Goal: Task Accomplishment & Management: Manage account settings

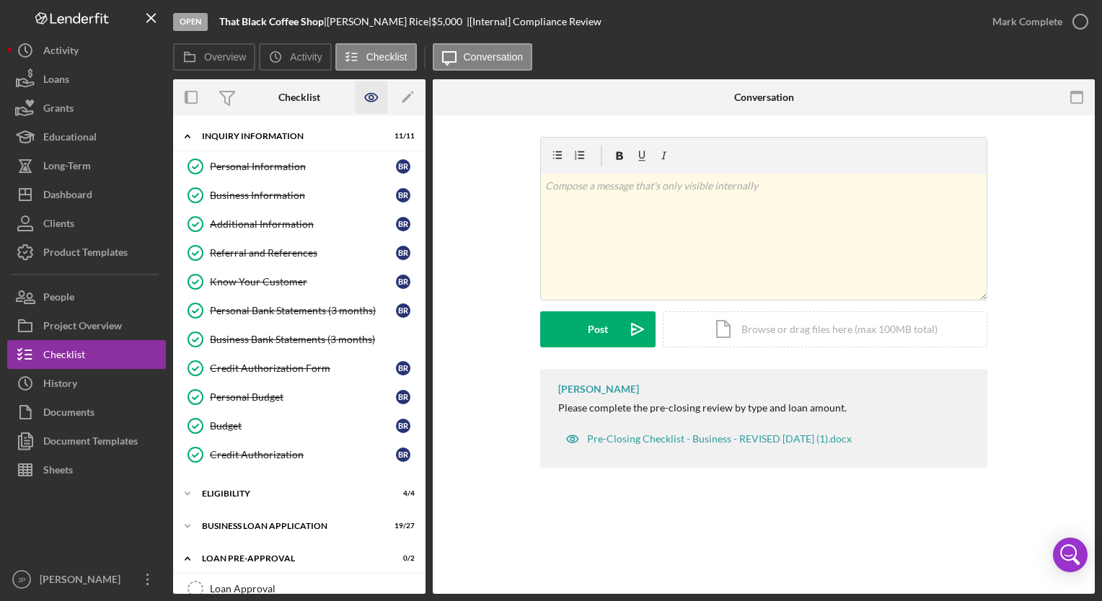
scroll to position [350, 0]
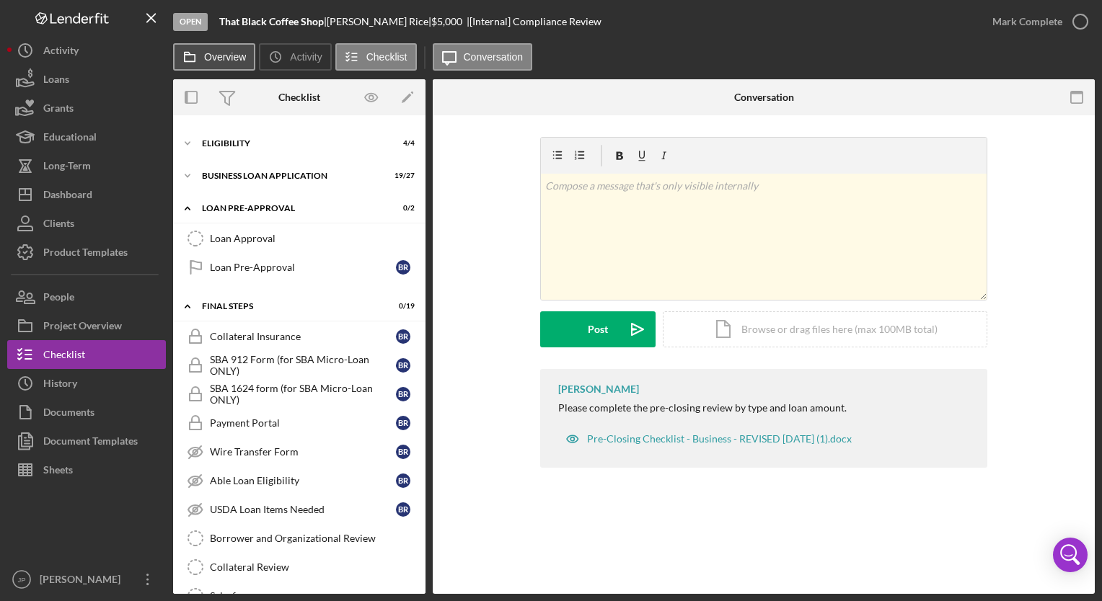
click at [234, 62] on label "Overview" at bounding box center [225, 57] width 42 height 12
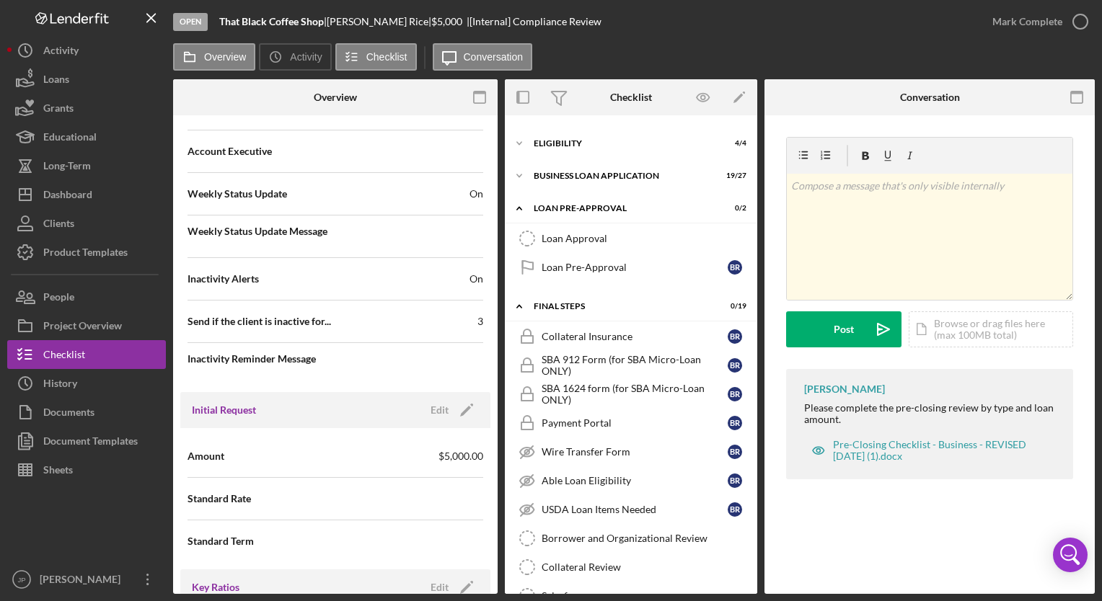
scroll to position [483, 0]
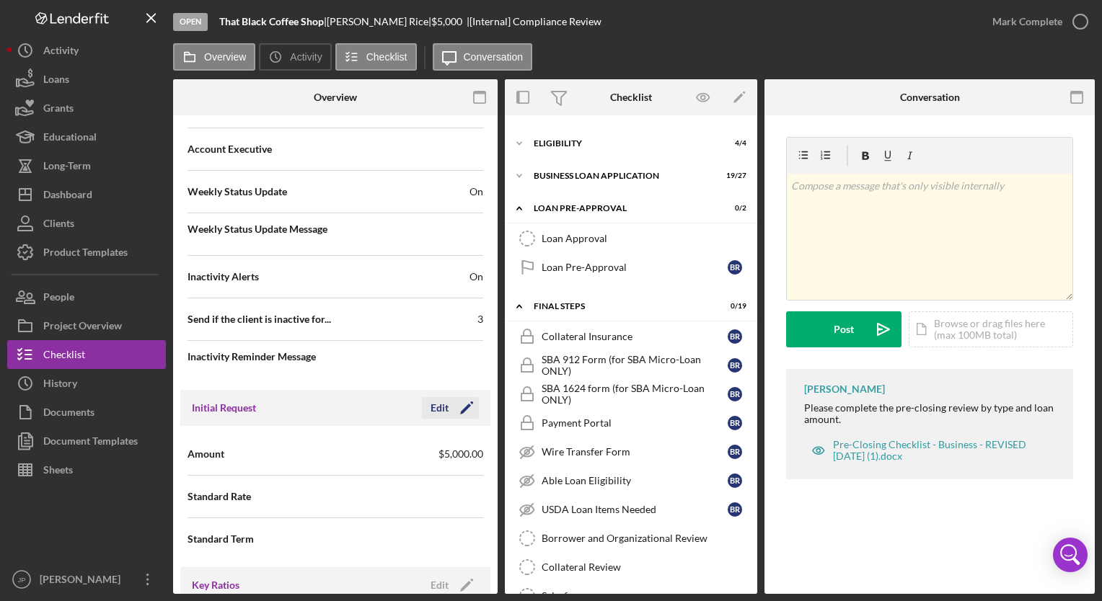
click at [464, 400] on icon "Icon/Edit" at bounding box center [467, 408] width 36 height 36
drag, startPoint x: 379, startPoint y: 451, endPoint x: 261, endPoint y: 459, distance: 118.5
click at [261, 459] on div "Amount $5,000" at bounding box center [335, 454] width 296 height 36
type input "$2,999"
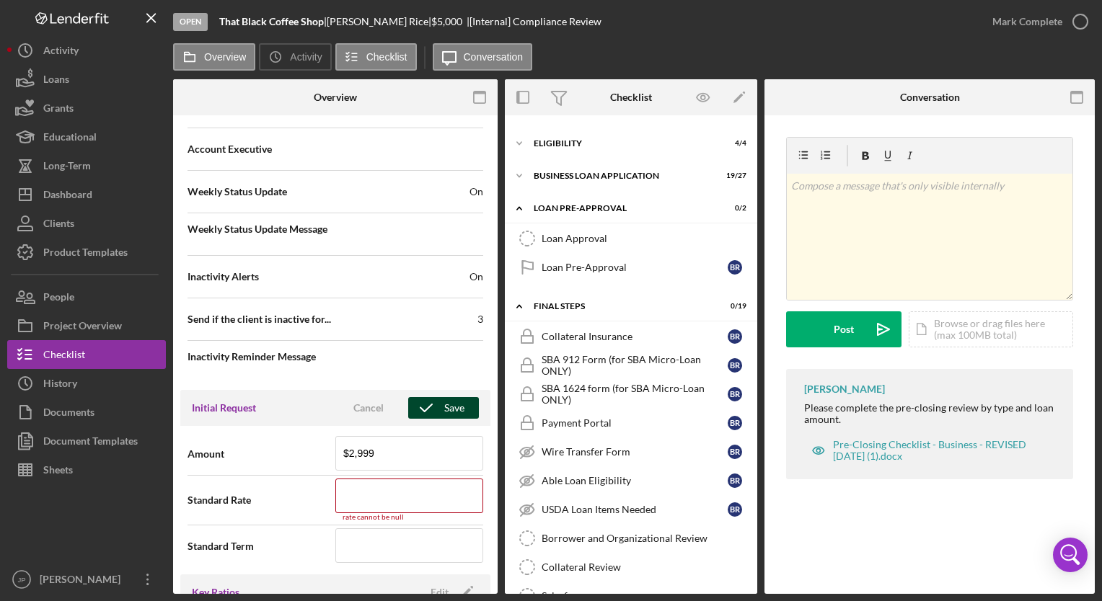
click at [451, 408] on div "Save" at bounding box center [454, 408] width 20 height 22
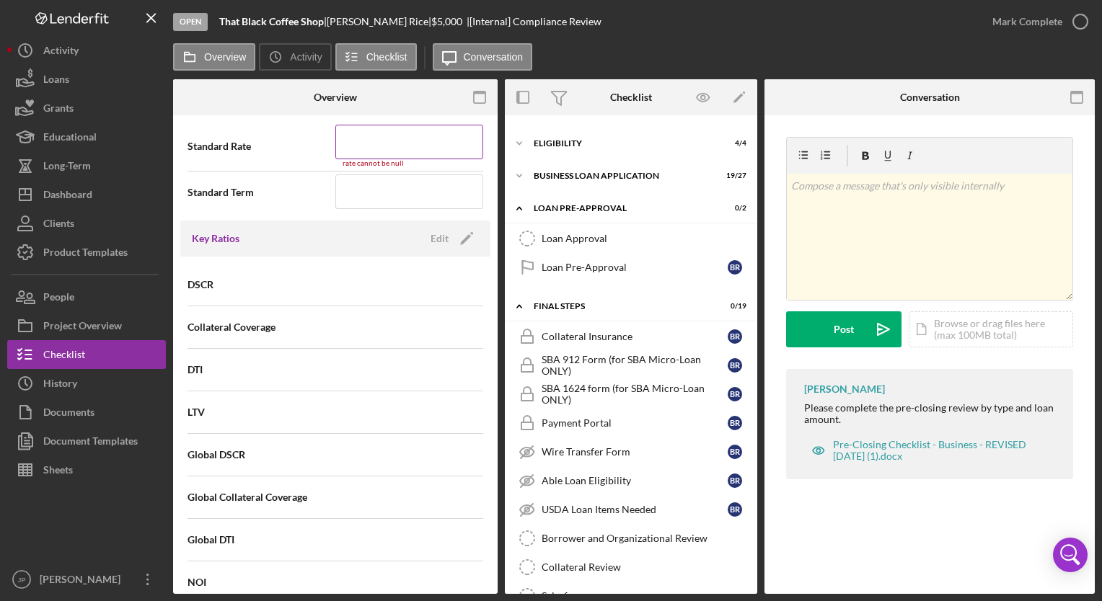
click at [412, 146] on input at bounding box center [409, 142] width 148 height 35
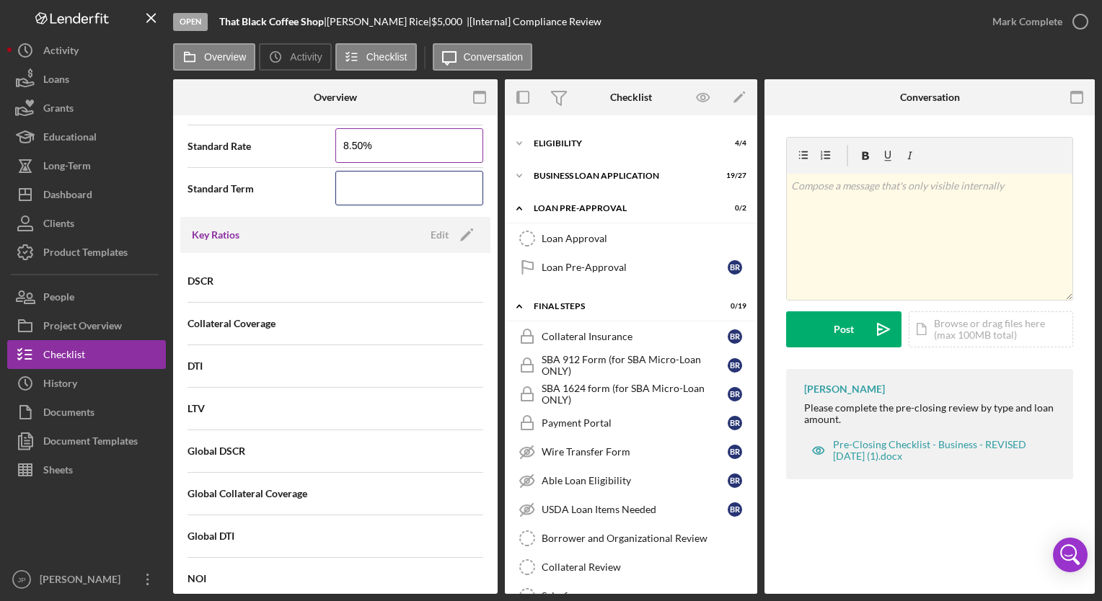
type input "8.500%"
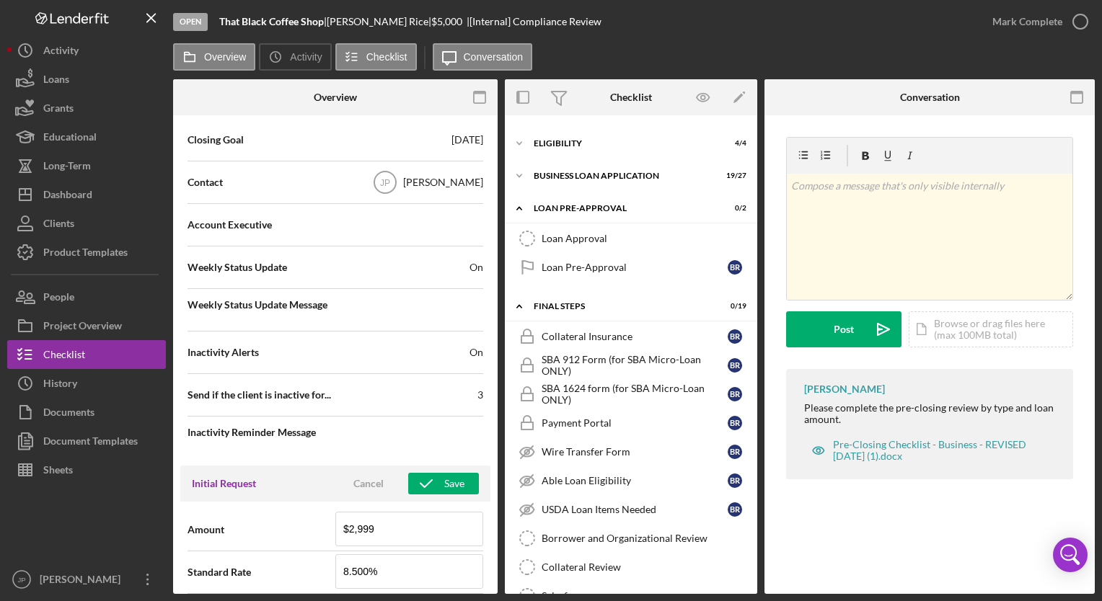
scroll to position [546, 0]
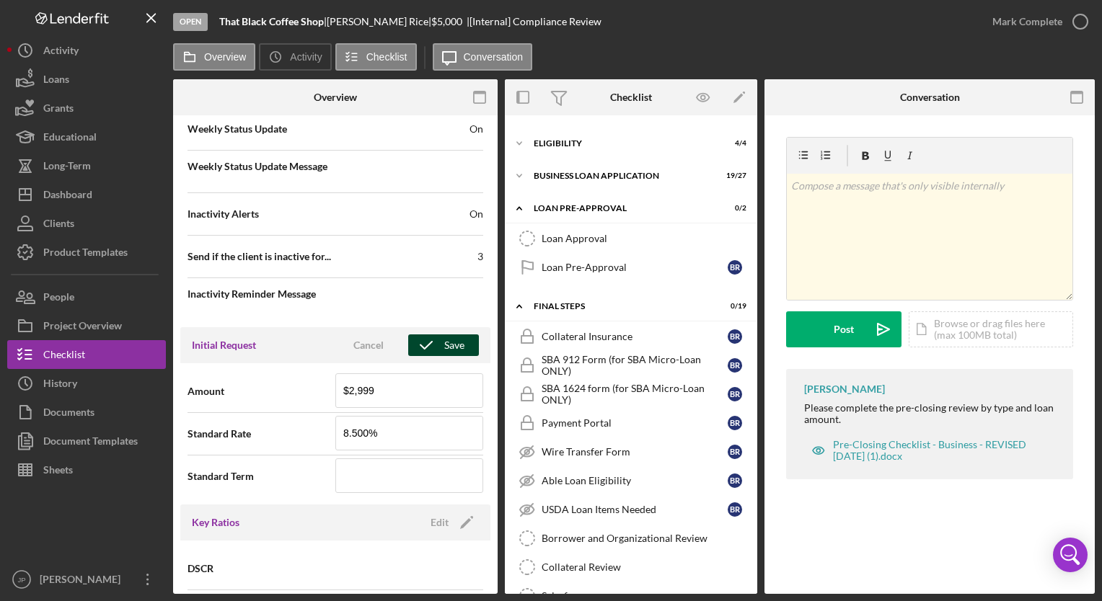
click at [449, 340] on div "Save" at bounding box center [454, 346] width 20 height 22
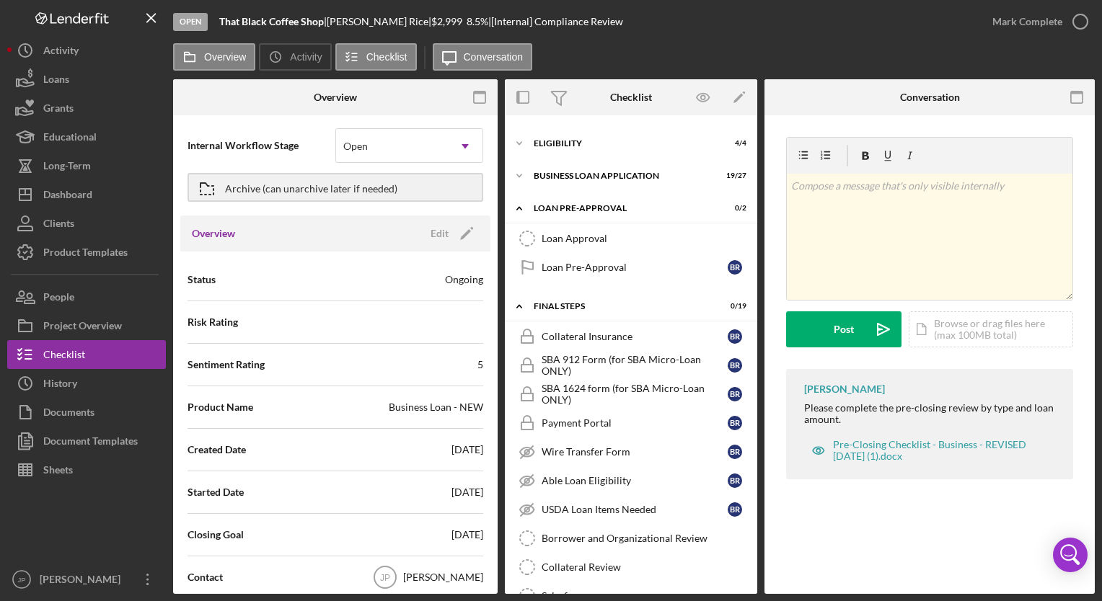
scroll to position [0, 0]
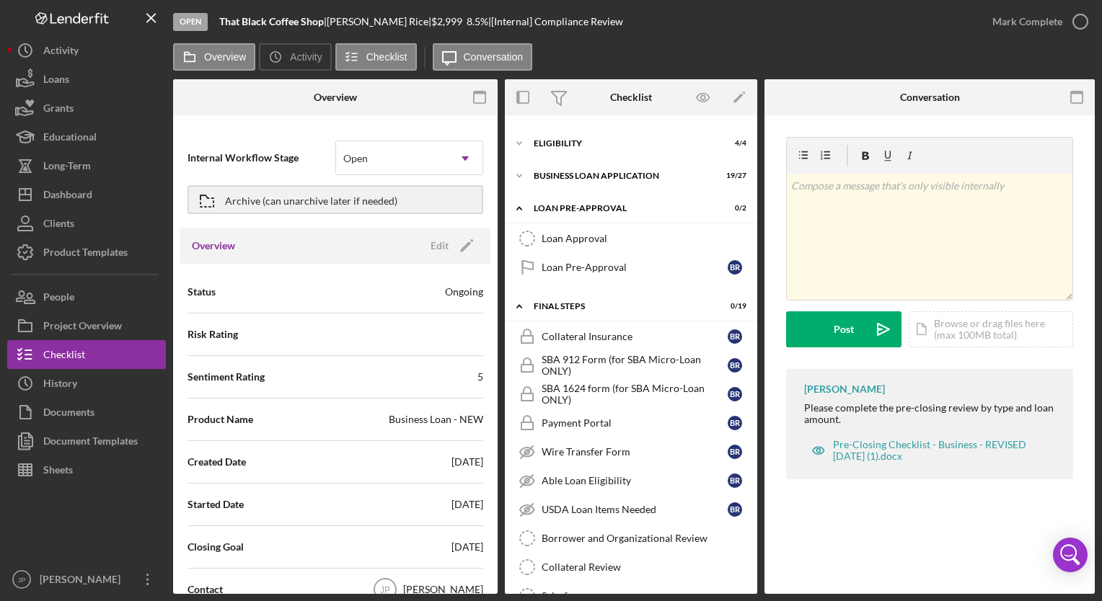
click at [643, 69] on div "Overview Icon/History Activity Checklist Icon/Message Conversation" at bounding box center [634, 57] width 922 height 29
click at [214, 67] on button "Overview" at bounding box center [214, 56] width 82 height 27
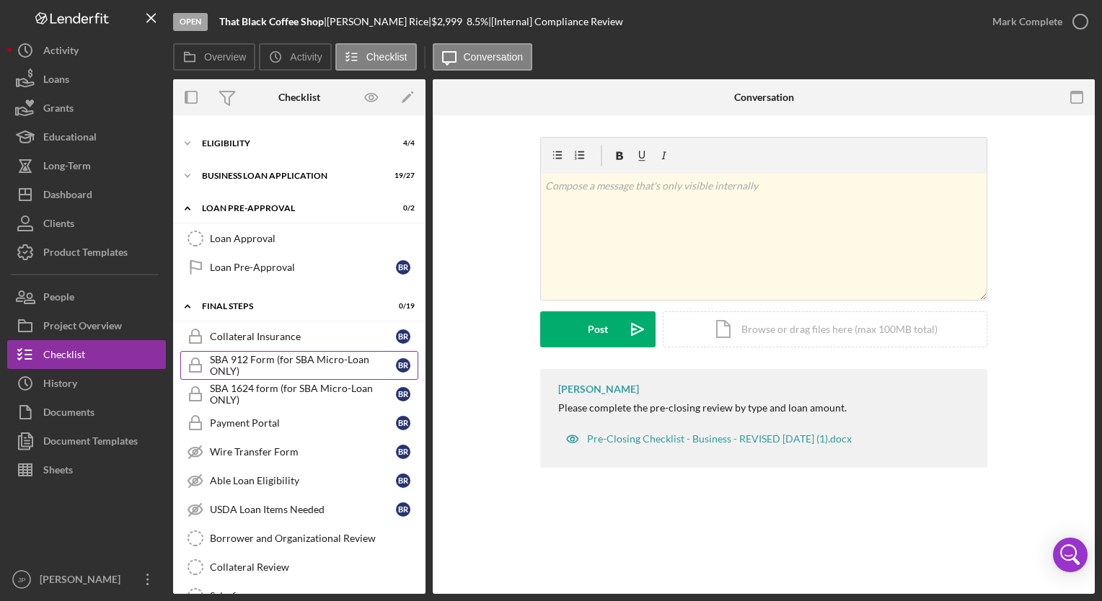
click at [295, 366] on div "SBA 912 Form (for SBA Micro-Loan ONLY)" at bounding box center [303, 365] width 186 height 23
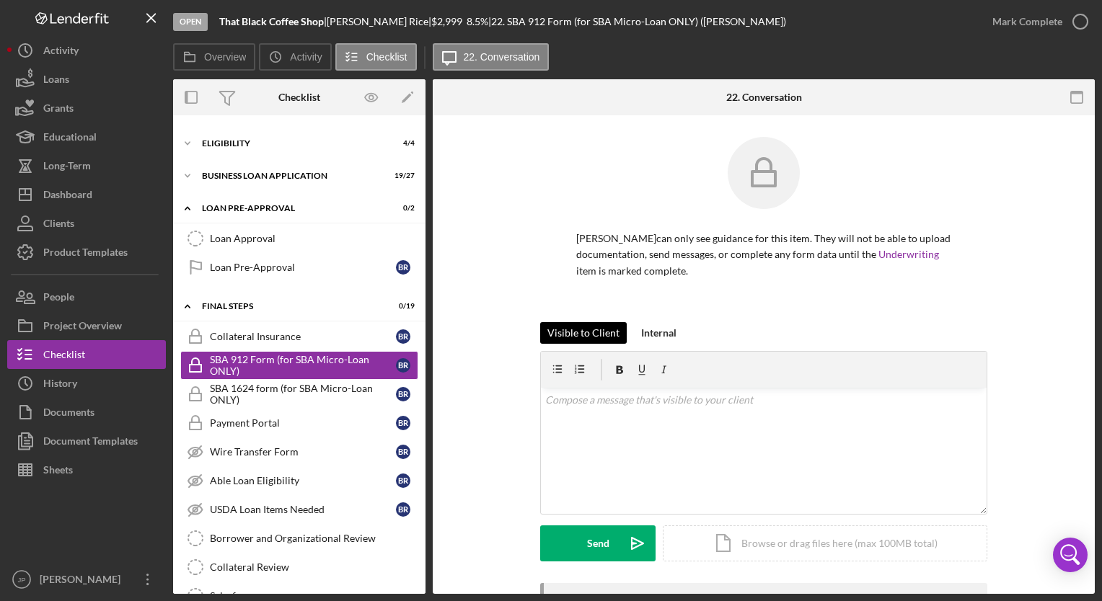
click at [586, 333] on div "Visible to Client" at bounding box center [583, 333] width 72 height 22
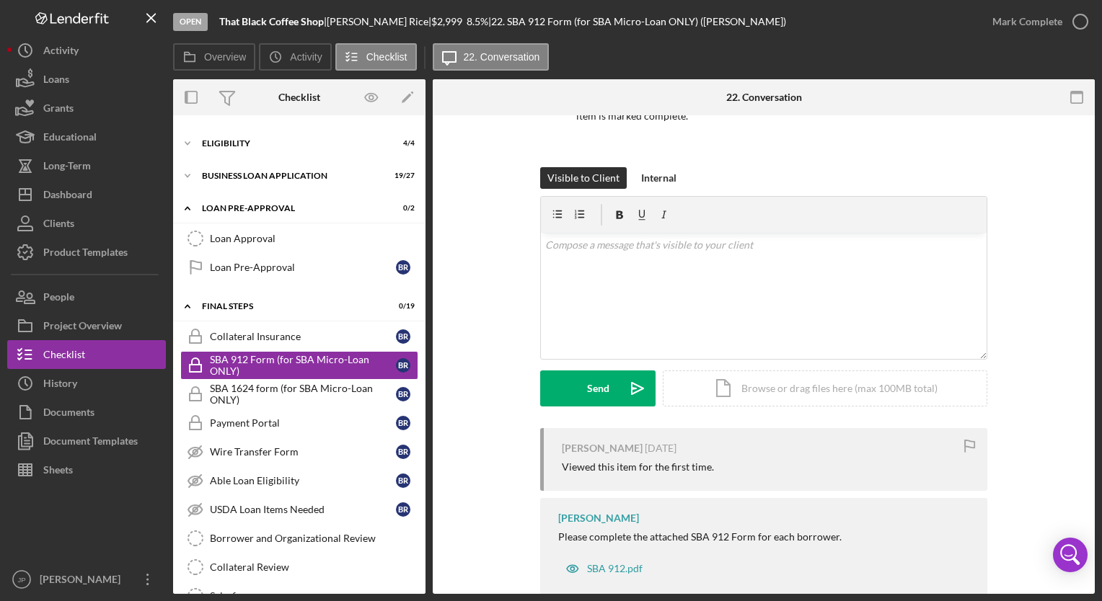
scroll to position [186, 0]
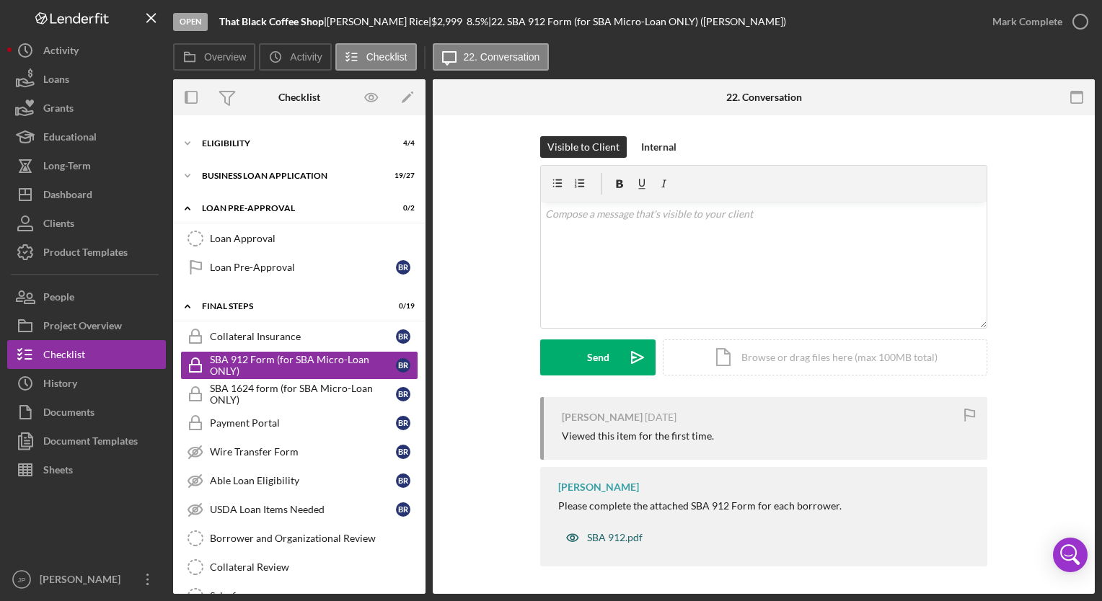
click at [606, 537] on div "SBA 912.pdf" at bounding box center [615, 538] width 56 height 12
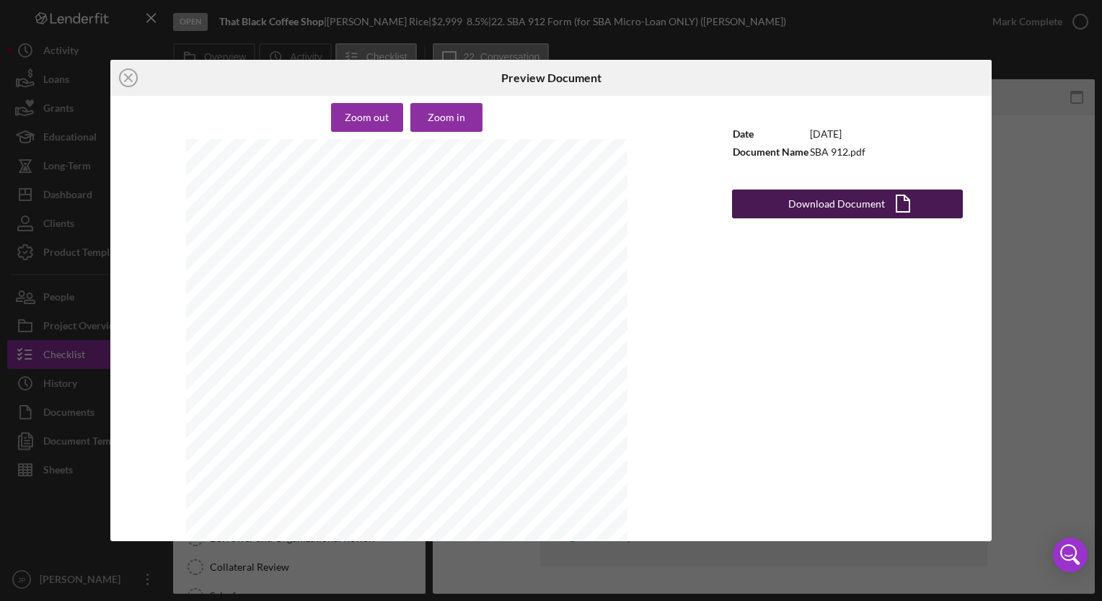
click at [862, 213] on div "Download Document" at bounding box center [836, 204] width 97 height 29
drag, startPoint x: 825, startPoint y: 206, endPoint x: 749, endPoint y: 330, distance: 145.3
click at [749, 330] on div "Date [DATE] Document Name SBA 912.pdf Download Document Icon/Document" at bounding box center [847, 318] width 288 height 445
click at [125, 74] on icon "Icon/Close" at bounding box center [128, 78] width 36 height 36
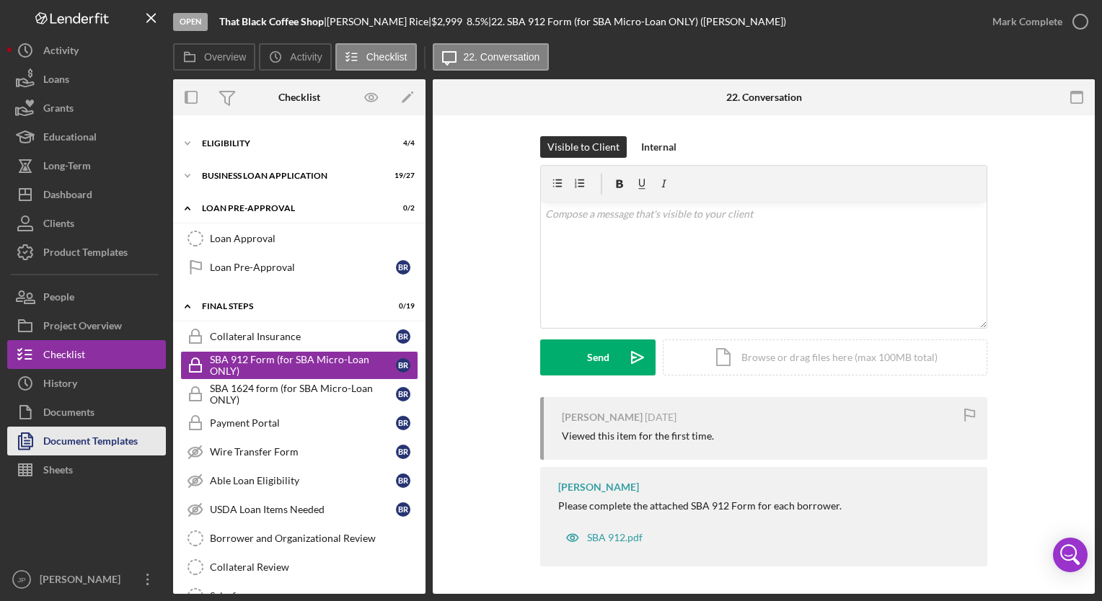
click at [132, 434] on div "Document Templates" at bounding box center [90, 443] width 94 height 32
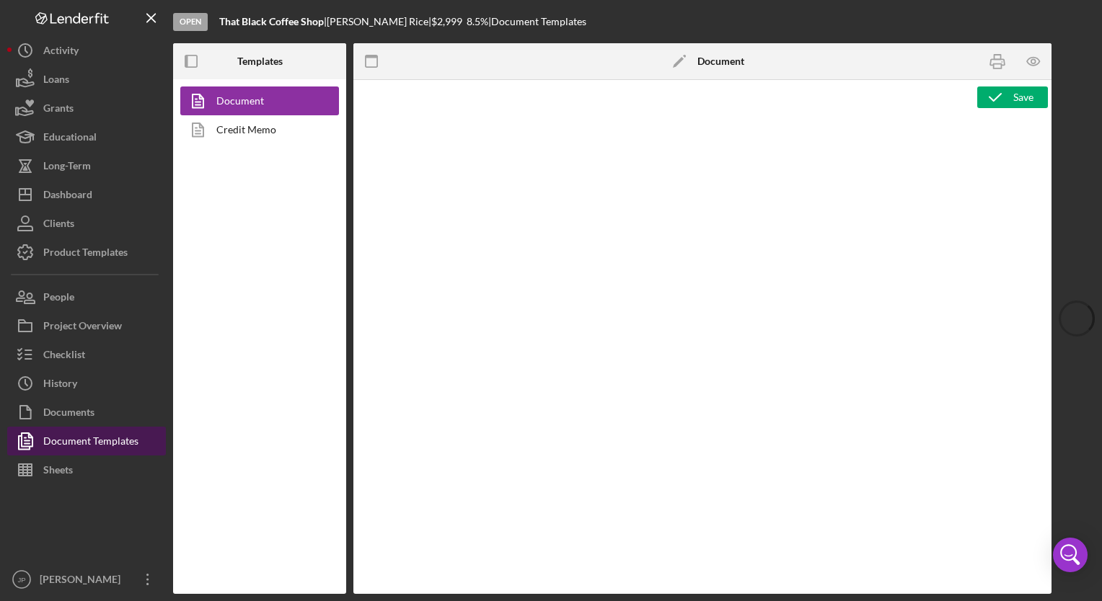
type textarea "Copy and paste, or create, your document template here."
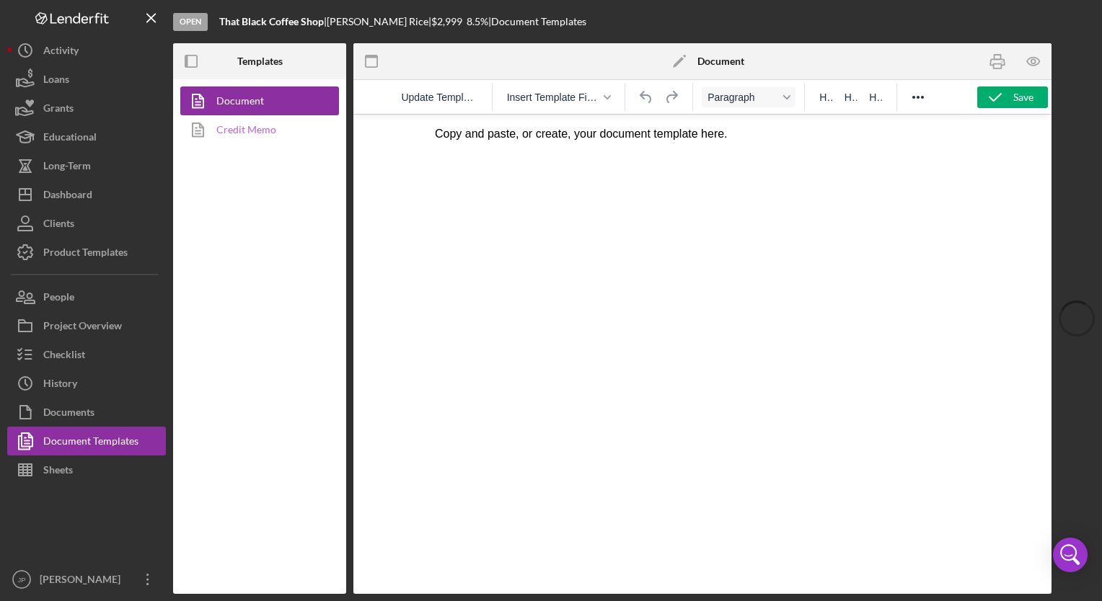
click at [291, 131] on link "Credit Memo" at bounding box center [255, 129] width 151 height 29
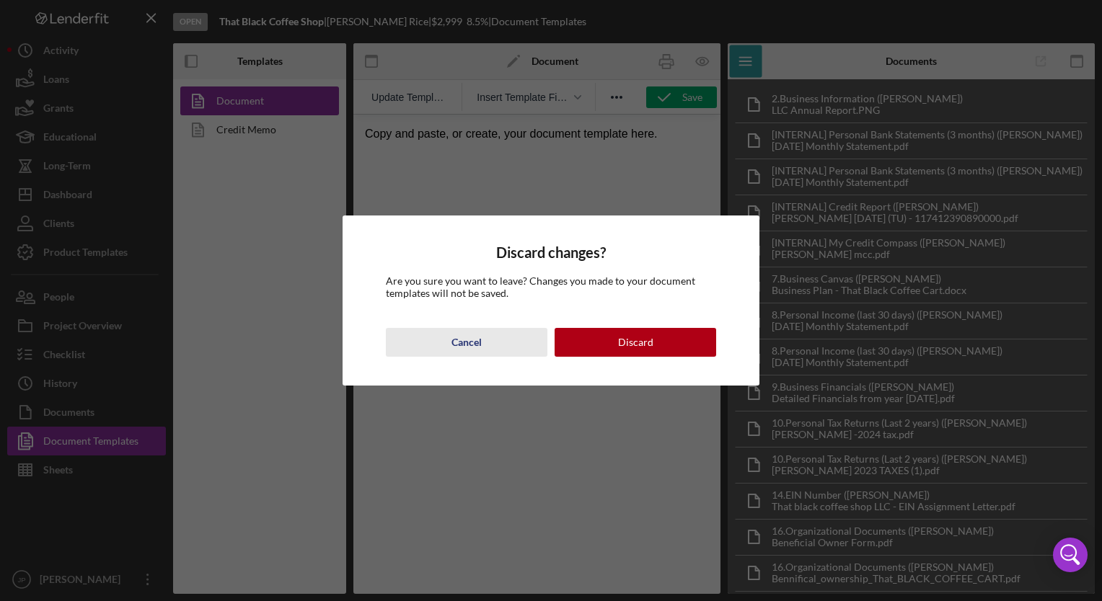
click at [467, 341] on div "Cancel" at bounding box center [466, 342] width 30 height 29
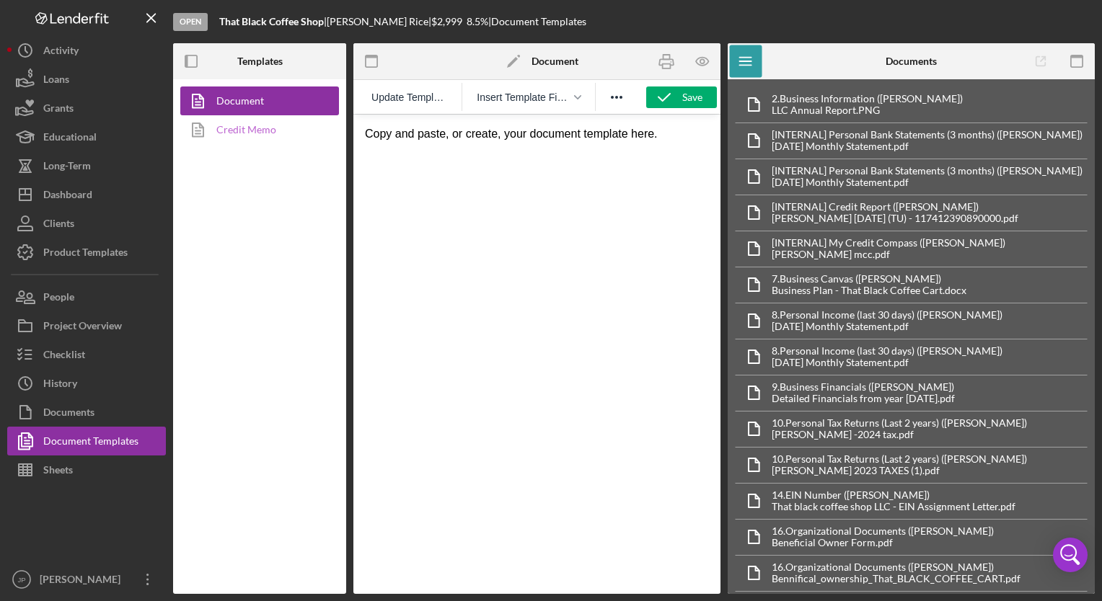
click at [274, 134] on link "Credit Memo" at bounding box center [255, 129] width 151 height 29
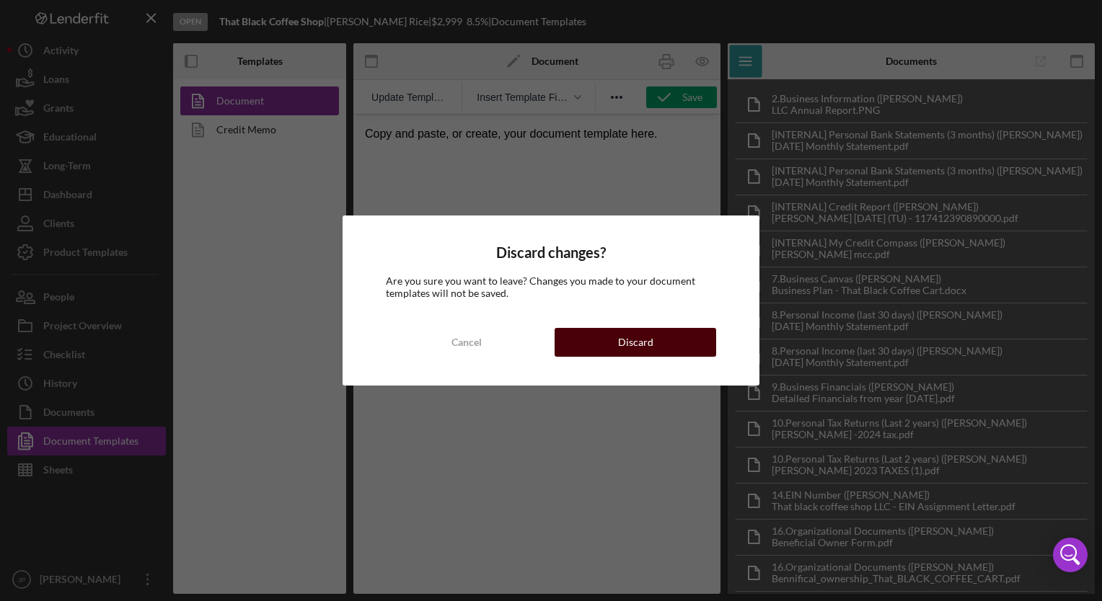
click at [612, 343] on button "Discard" at bounding box center [636, 342] width 162 height 29
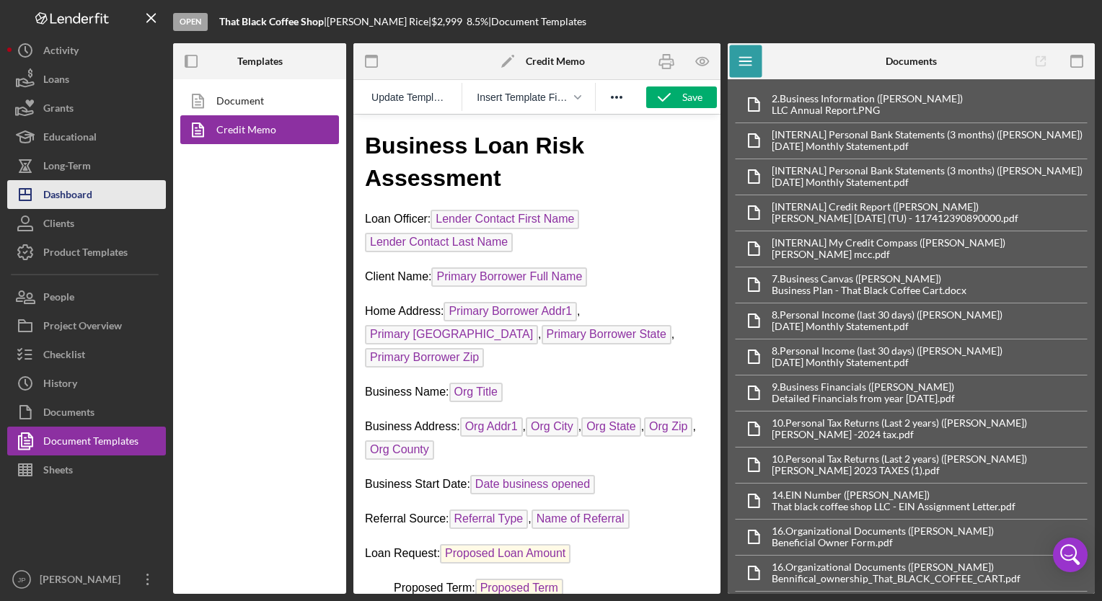
click at [102, 187] on button "Icon/Dashboard Dashboard" at bounding box center [86, 194] width 159 height 29
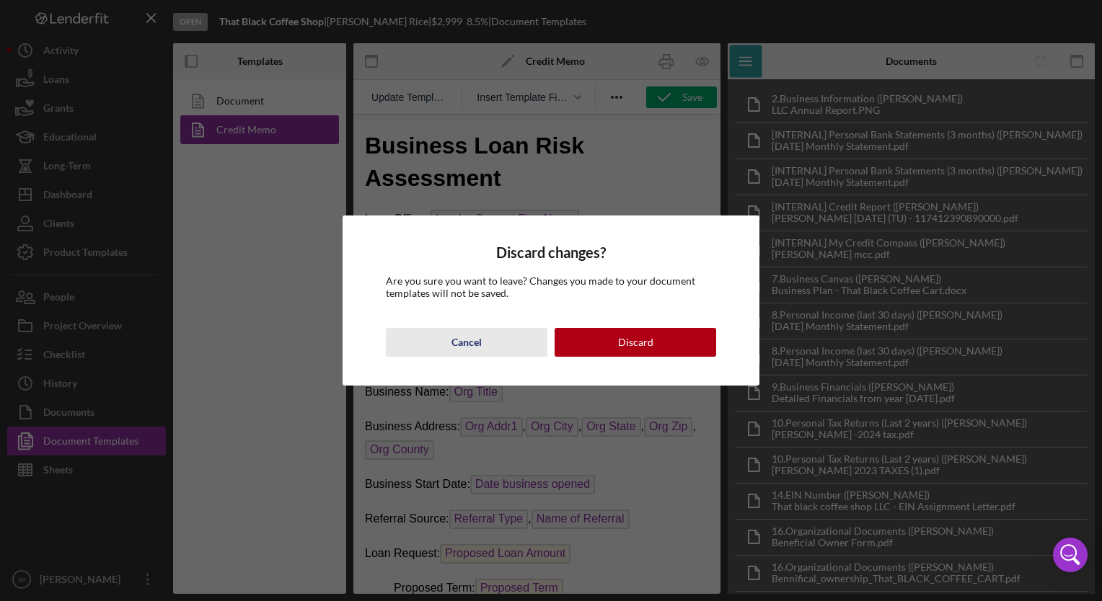
click at [467, 345] on div "Cancel" at bounding box center [466, 342] width 30 height 29
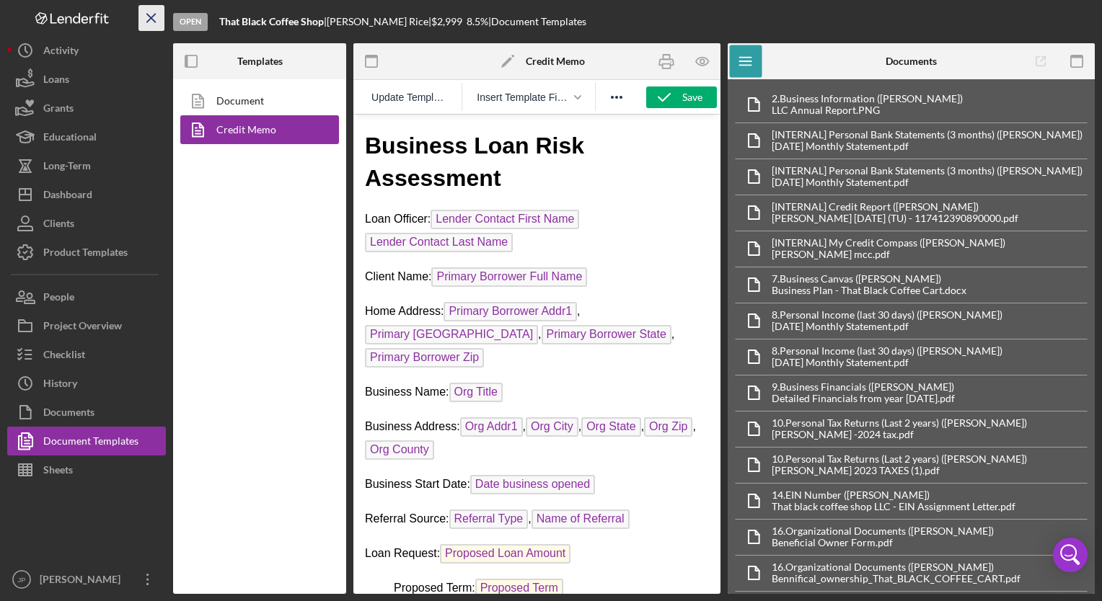
click at [151, 22] on icon "Icon/Menu Close" at bounding box center [152, 18] width 32 height 32
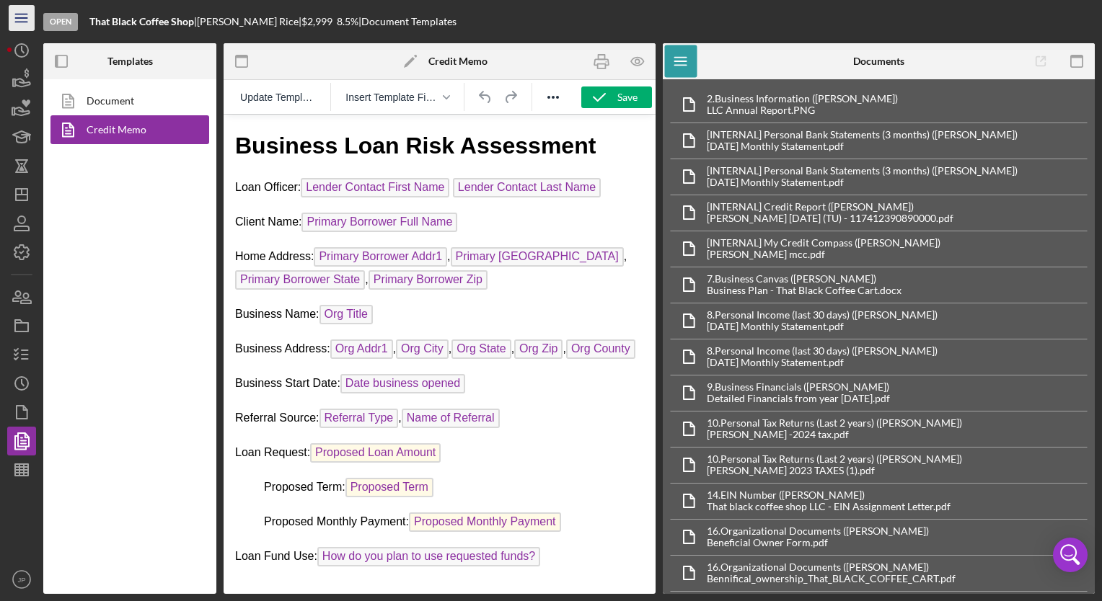
click at [17, 14] on line "button" at bounding box center [21, 14] width 12 height 0
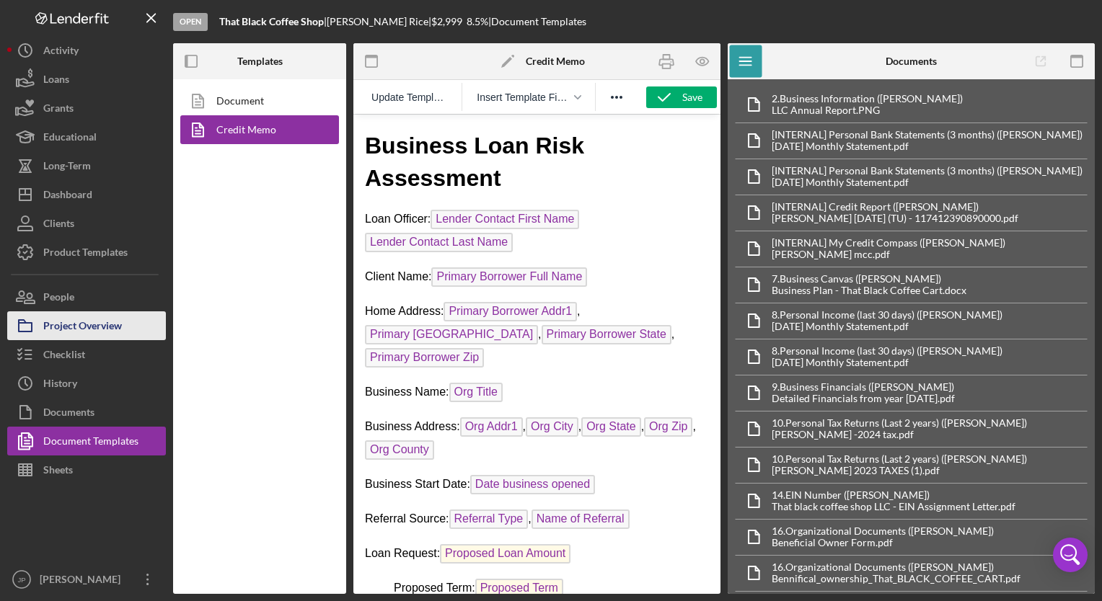
click at [87, 335] on div "Project Overview" at bounding box center [82, 328] width 79 height 32
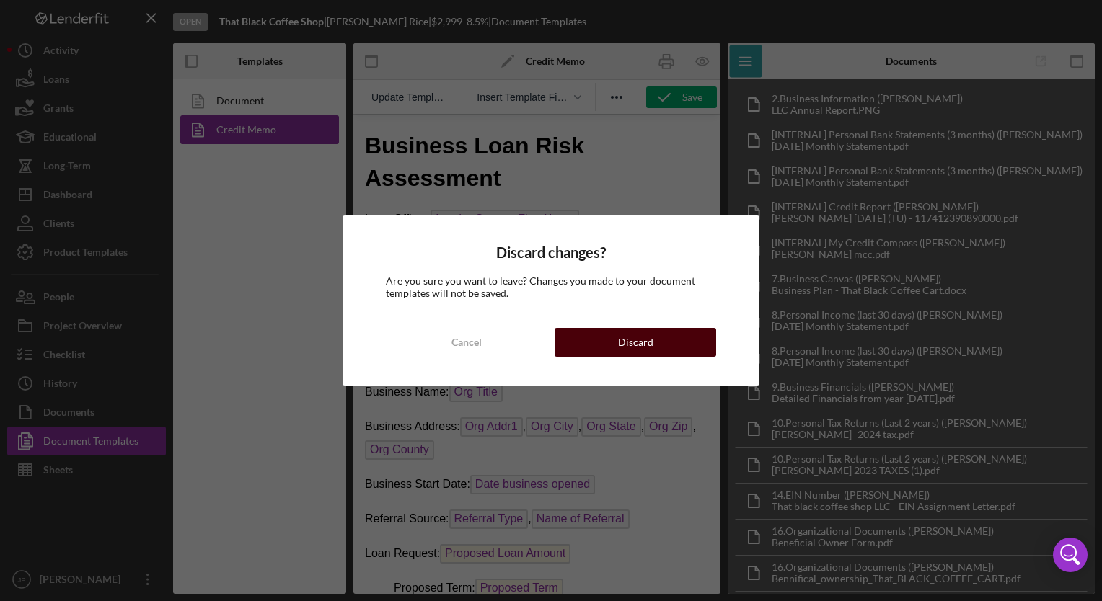
click at [601, 356] on button "Discard" at bounding box center [636, 342] width 162 height 29
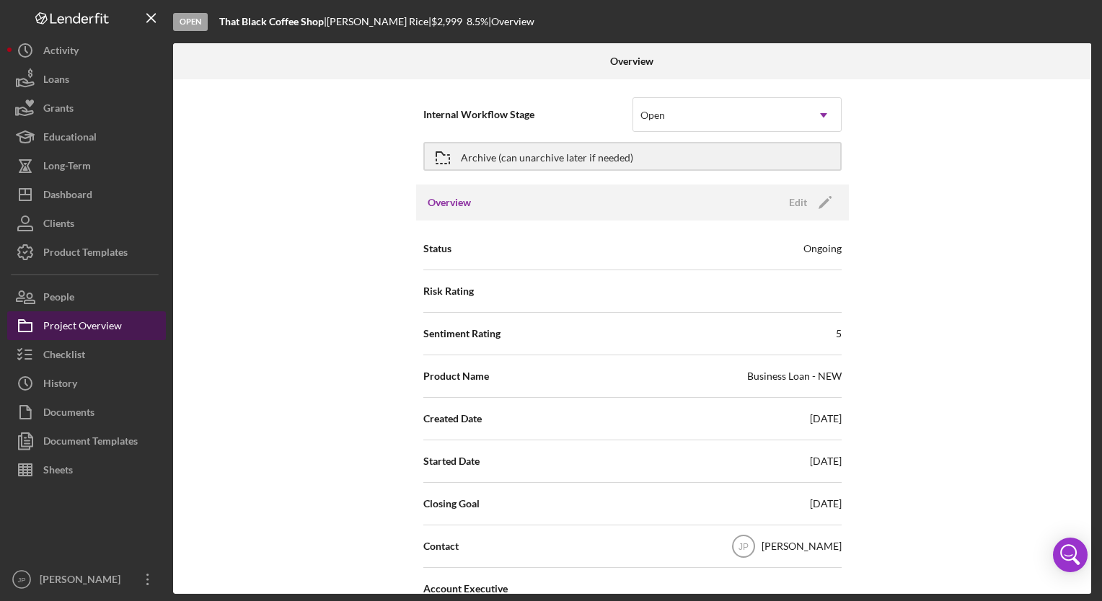
click at [107, 330] on div "Project Overview" at bounding box center [82, 328] width 79 height 32
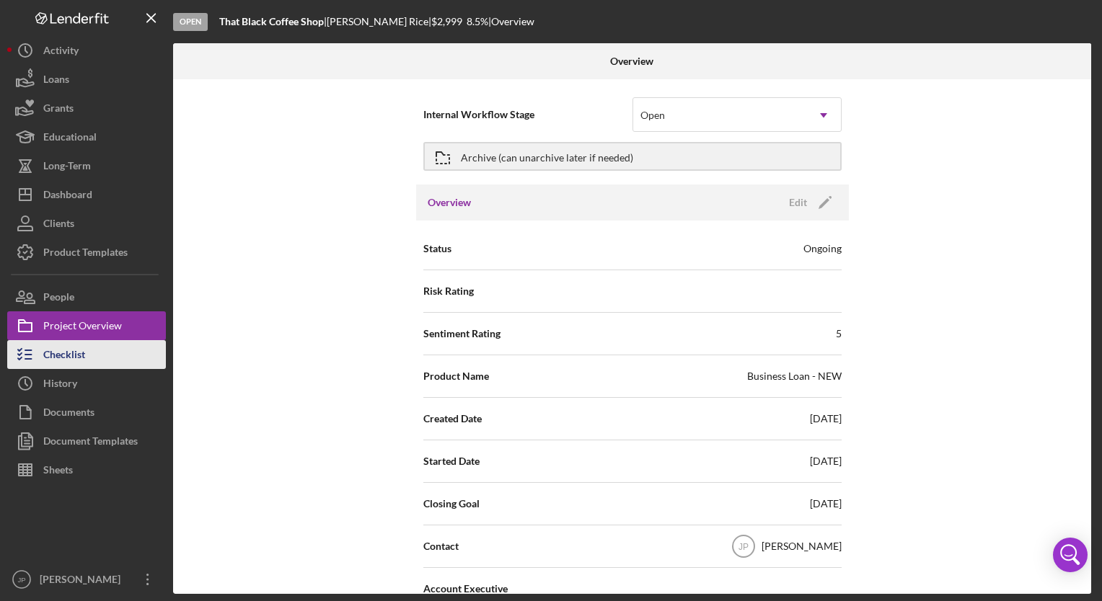
click at [68, 356] on div "Checklist" at bounding box center [64, 356] width 42 height 32
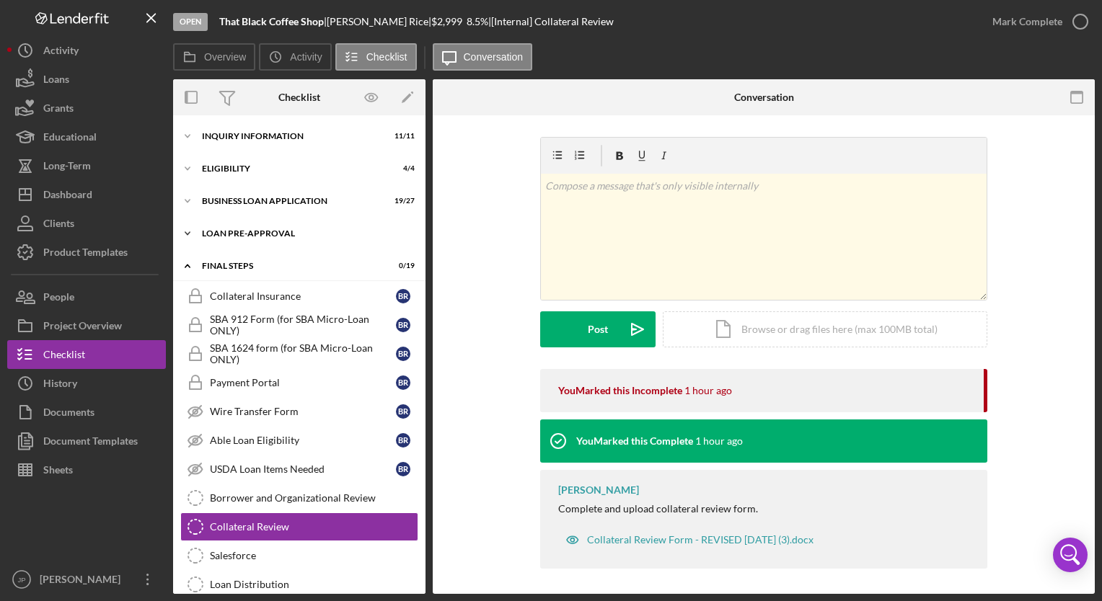
click at [190, 231] on icon "Icon/Expander" at bounding box center [187, 233] width 29 height 29
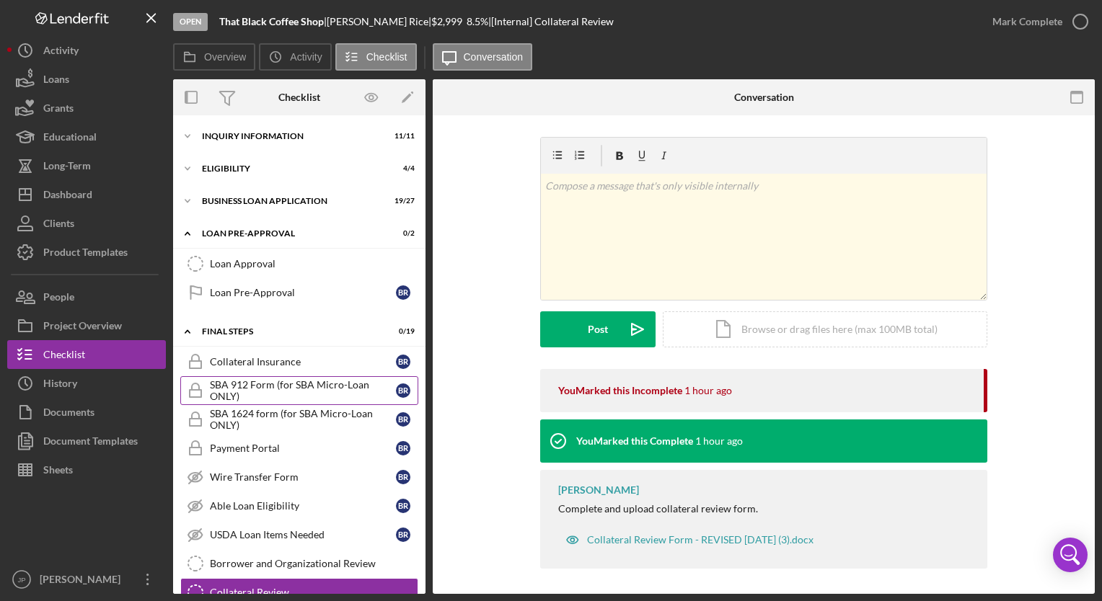
click at [254, 397] on div "SBA 912 Form (for SBA Micro-Loan ONLY)" at bounding box center [303, 390] width 186 height 23
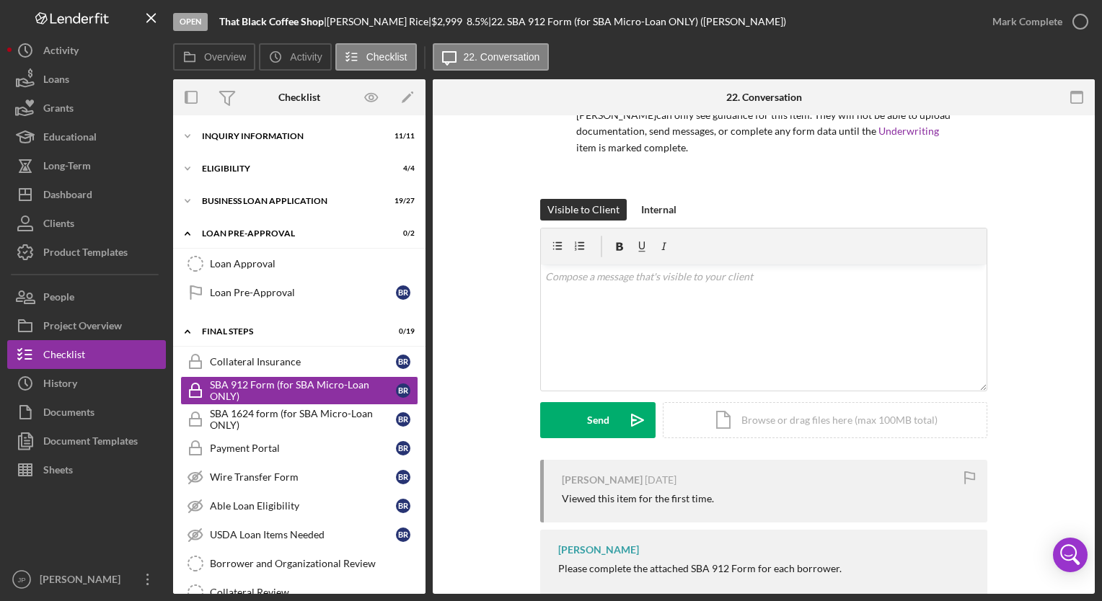
scroll to position [186, 0]
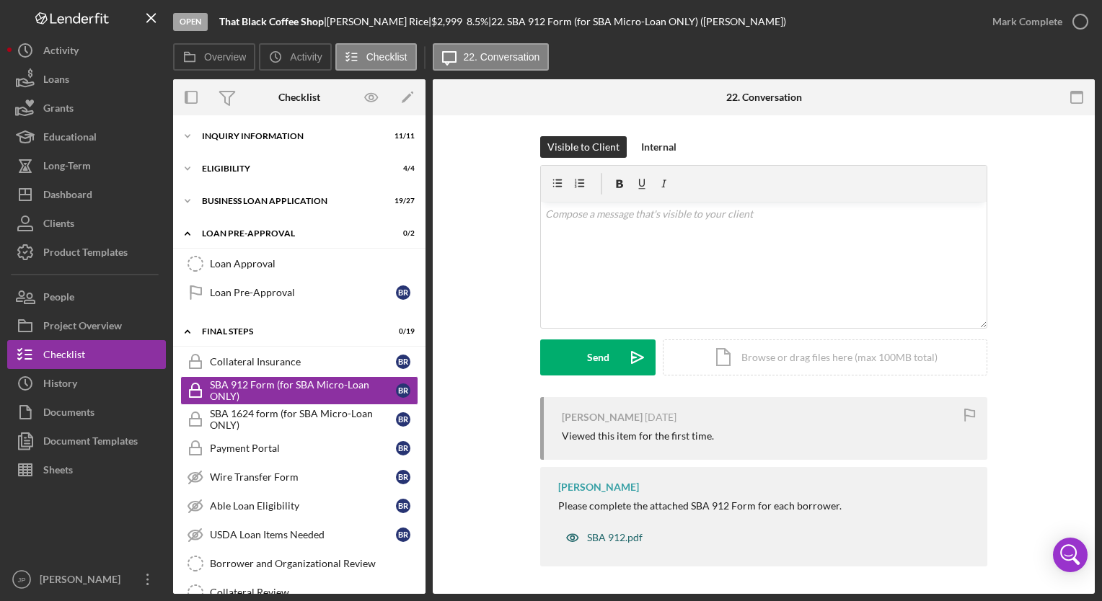
click at [603, 541] on div "SBA 912.pdf" at bounding box center [615, 538] width 56 height 12
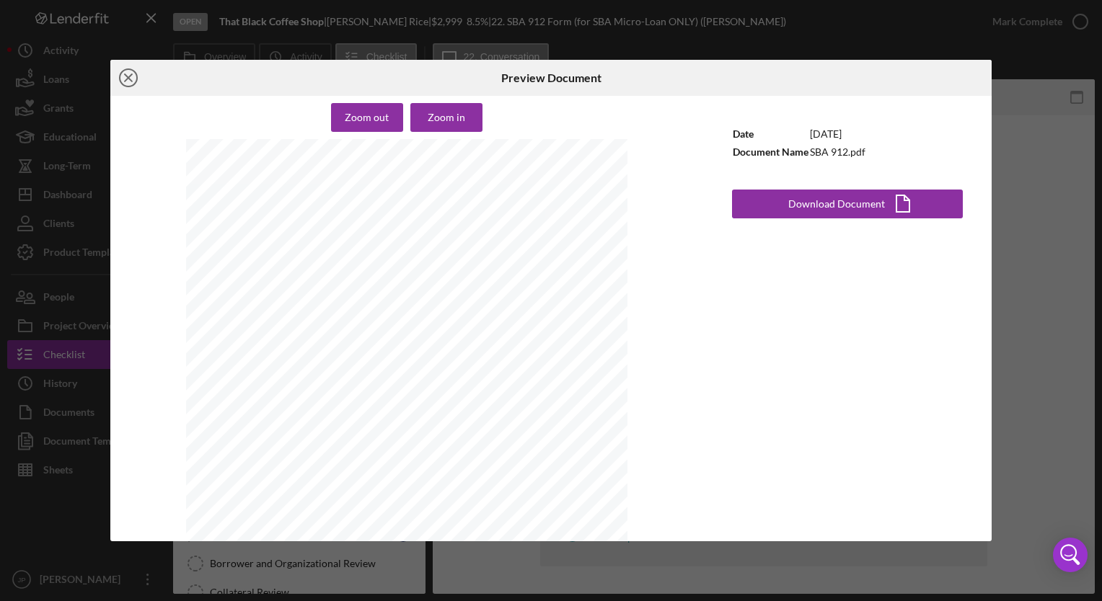
click at [131, 79] on icon "Icon/Close" at bounding box center [128, 78] width 36 height 36
